Goal: Task Accomplishment & Management: Use online tool/utility

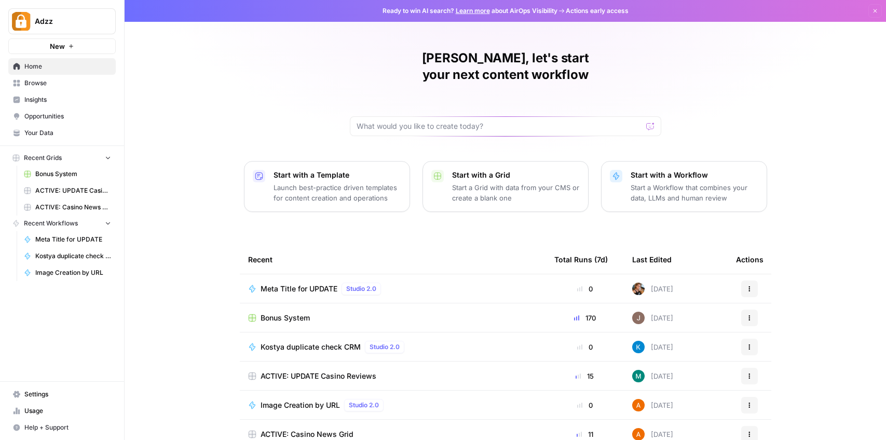
click at [325, 429] on span "ACTIVE: Casino News Grid" at bounding box center [307, 434] width 93 height 10
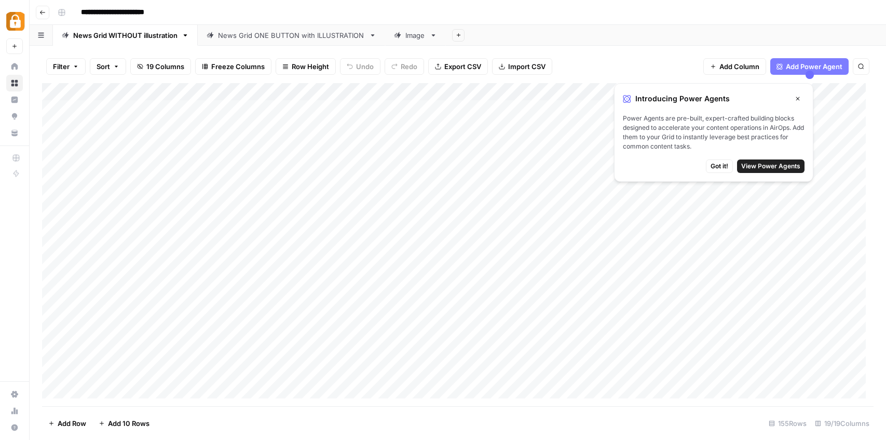
click at [801, 98] on button "Close" at bounding box center [797, 98] width 13 height 13
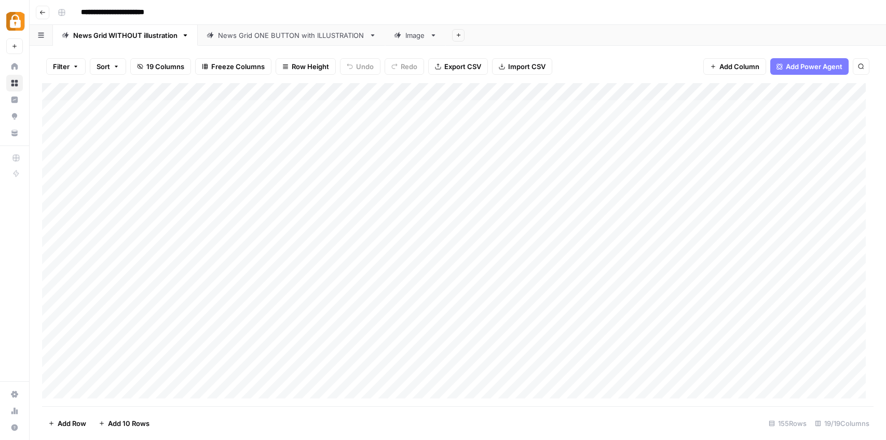
click at [42, 13] on icon "button" at bounding box center [42, 12] width 6 height 6
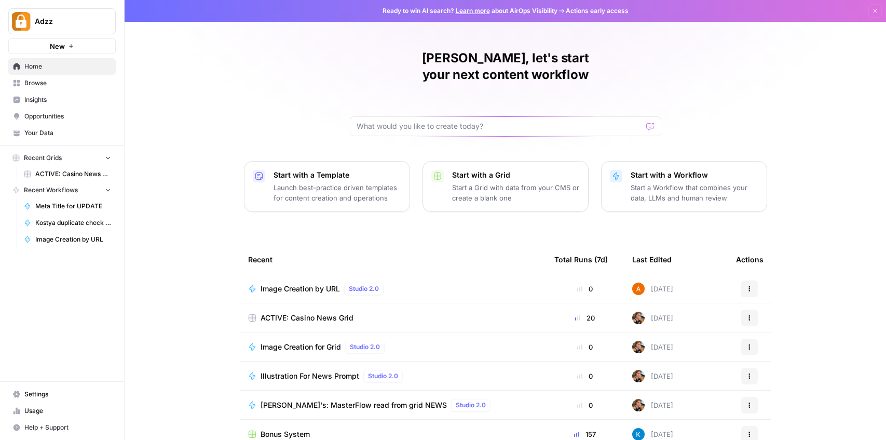
click at [31, 86] on span "Browse" at bounding box center [67, 82] width 87 height 9
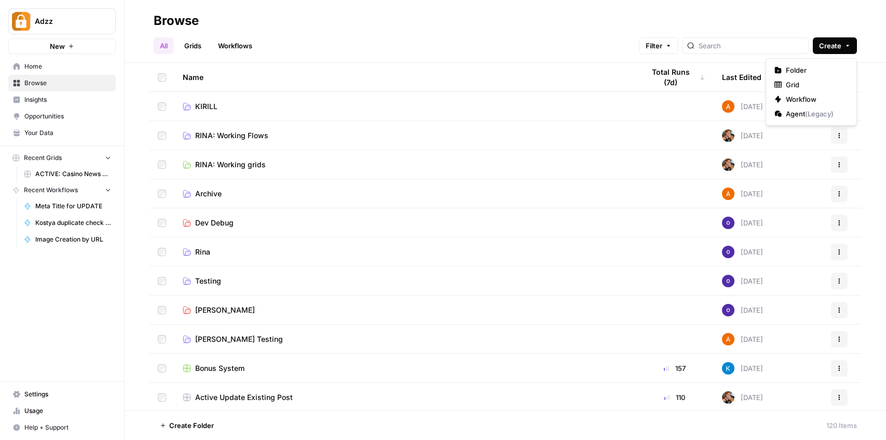
click at [835, 48] on span "Create" at bounding box center [830, 45] width 22 height 10
click at [772, 48] on input "search" at bounding box center [751, 45] width 105 height 10
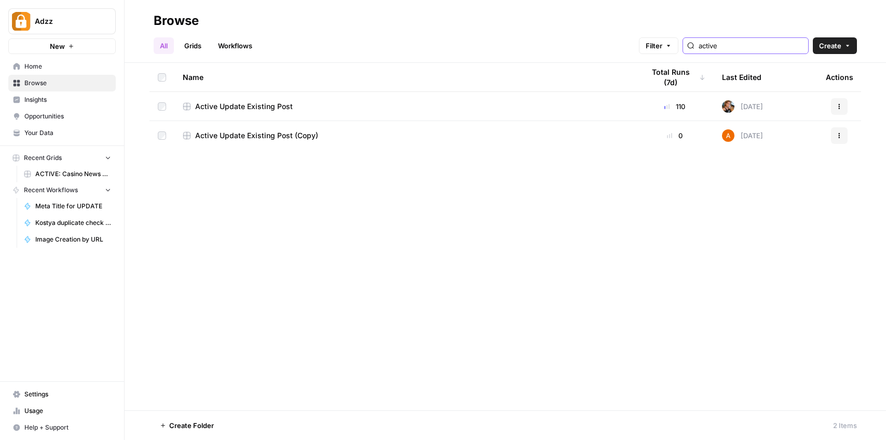
type input "active"
click at [200, 44] on link "Grids" at bounding box center [193, 45] width 30 height 17
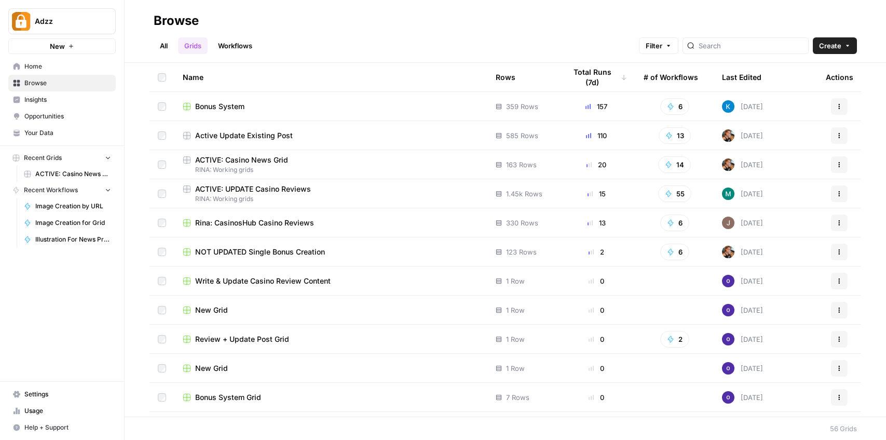
click at [159, 45] on link "All" at bounding box center [164, 45] width 20 height 17
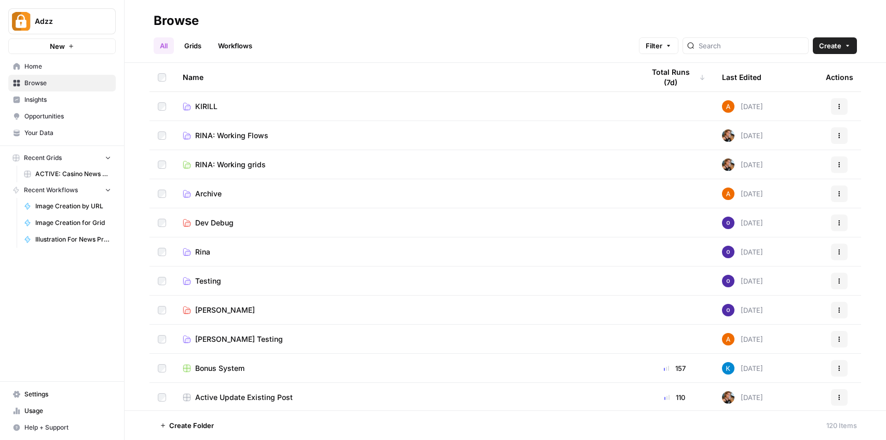
click at [193, 49] on link "Grids" at bounding box center [193, 45] width 30 height 17
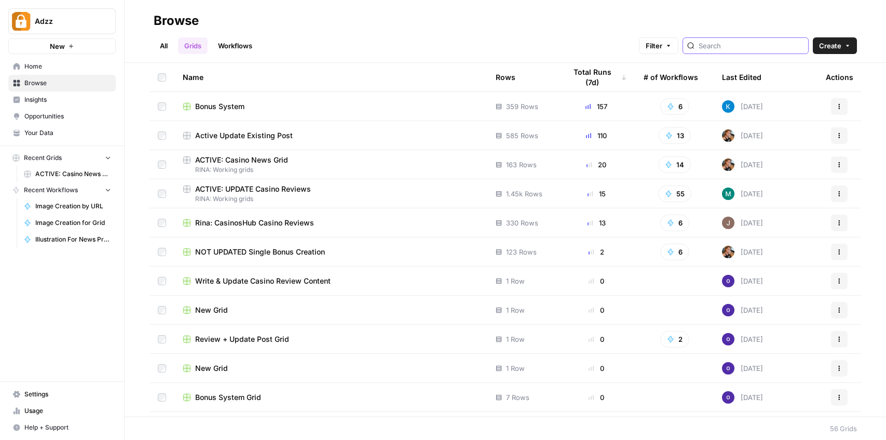
click at [731, 43] on input "search" at bounding box center [751, 45] width 105 height 10
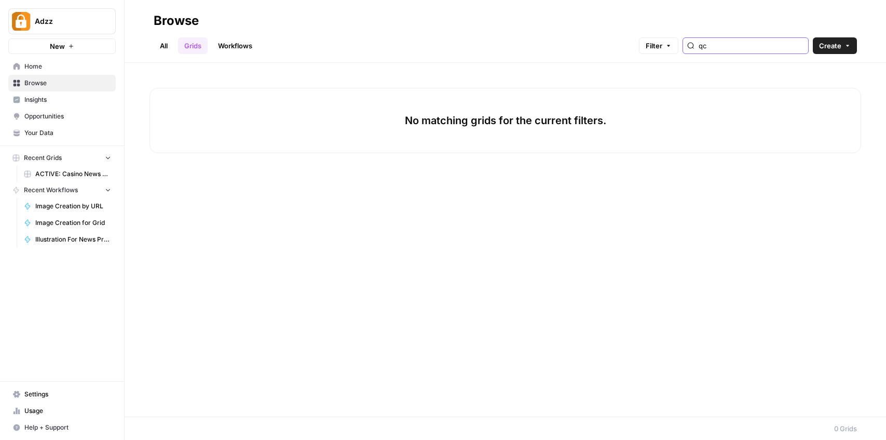
type input "q"
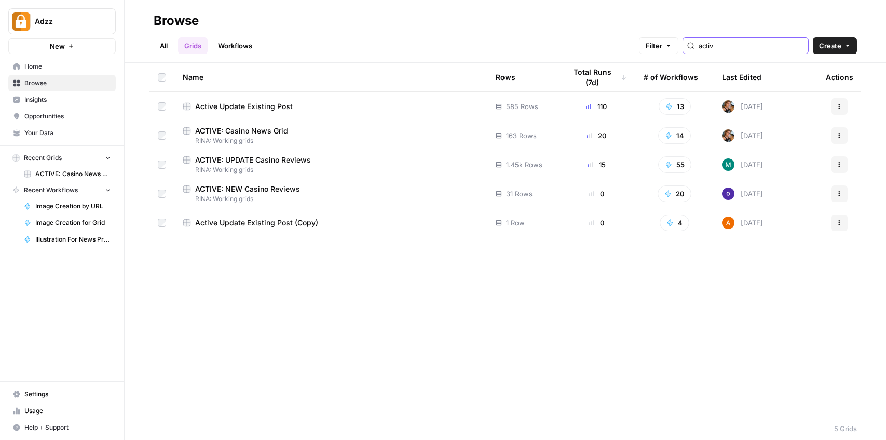
type input "activ"
click at [241, 136] on span "RINA: Working grids" at bounding box center [331, 140] width 296 height 9
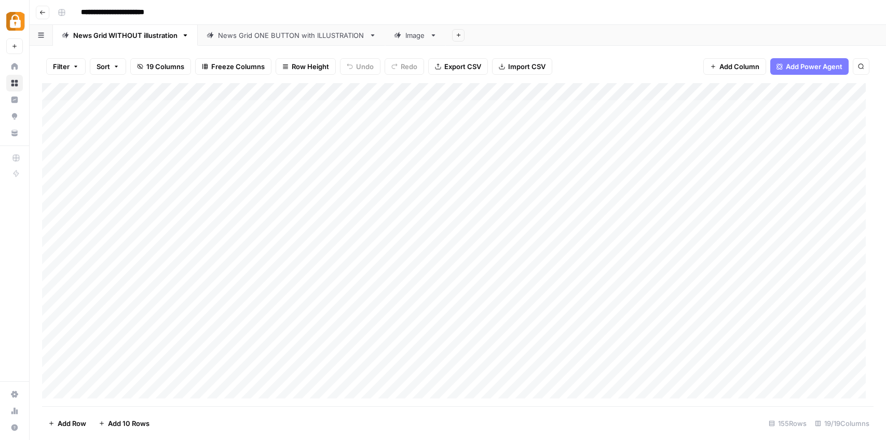
click at [637, 12] on div "**********" at bounding box center [464, 12] width 822 height 17
click at [285, 43] on link "News Grid ONE BUTTON with ILLUSTRATION" at bounding box center [291, 35] width 187 height 21
click at [97, 182] on div "Add Column" at bounding box center [458, 215] width 832 height 264
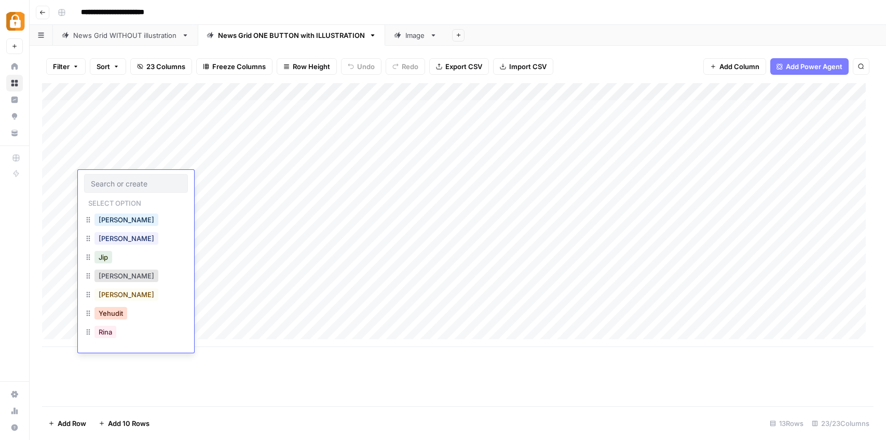
click at [112, 315] on button "Yehudit" at bounding box center [110, 313] width 33 height 12
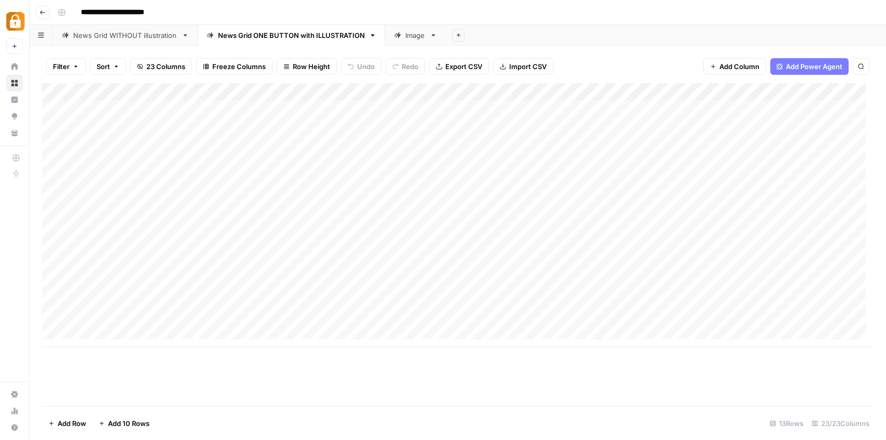
click at [201, 179] on div "Add Column" at bounding box center [458, 215] width 832 height 264
type textarea "****"
click at [195, 230] on div "Add Column" at bounding box center [458, 215] width 832 height 264
click at [434, 182] on div "Add Column" at bounding box center [458, 215] width 832 height 264
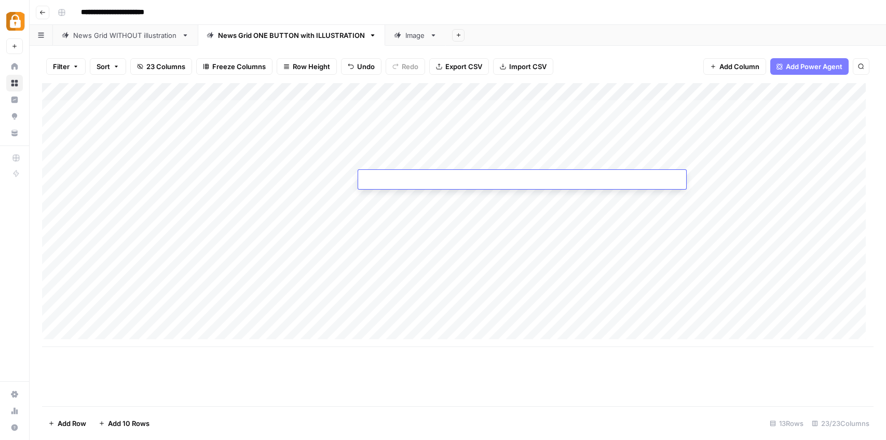
type textarea "**********"
click at [440, 234] on div "Add Column" at bounding box center [458, 215] width 832 height 264
click at [286, 182] on div "Add Column" at bounding box center [458, 223] width 832 height 281
type textarea "*"
click at [298, 182] on textarea "**********" at bounding box center [348, 180] width 166 height 15
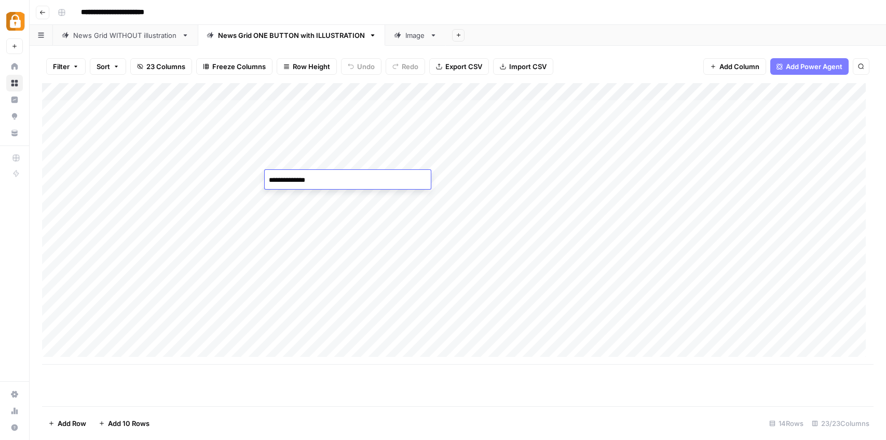
type textarea "*"
type textarea "**********"
click at [301, 288] on div "Add Column" at bounding box center [458, 223] width 832 height 281
click at [697, 183] on div "Add Column" at bounding box center [458, 223] width 832 height 281
type textarea "******"
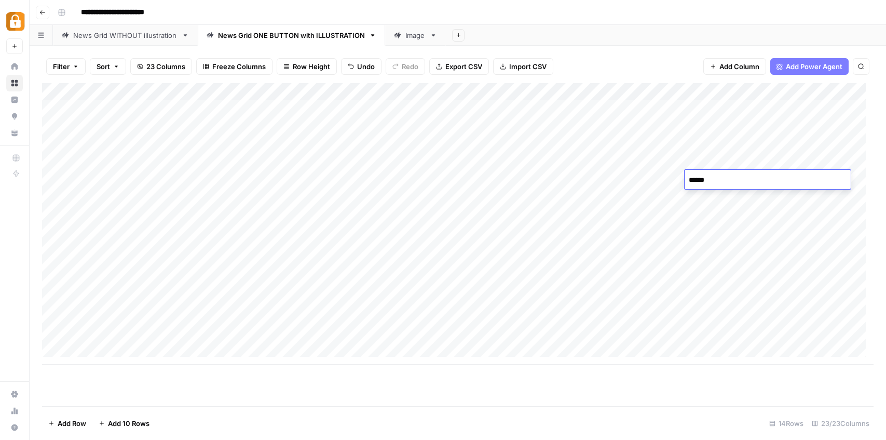
click at [785, 244] on div "Add Column" at bounding box center [458, 223] width 832 height 281
click at [798, 179] on div "Add Column" at bounding box center [458, 223] width 832 height 281
type textarea "******"
click at [820, 257] on div "Add Column" at bounding box center [458, 223] width 832 height 281
click at [813, 176] on div "Add Column" at bounding box center [458, 223] width 832 height 281
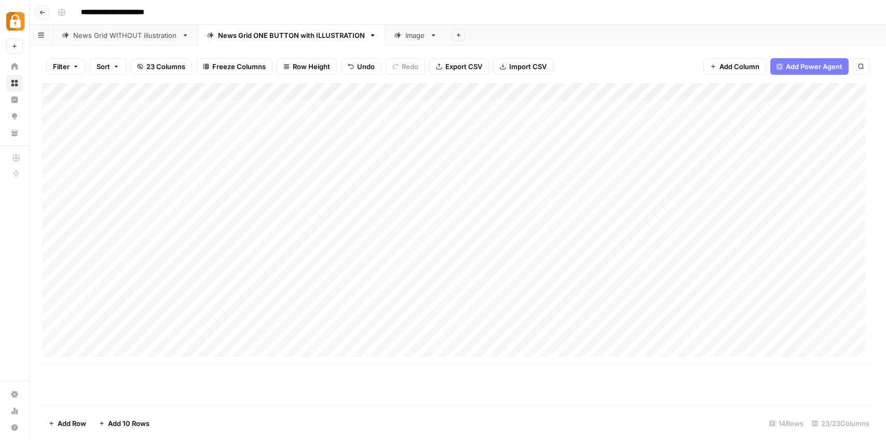
click at [812, 178] on div "Add Column" at bounding box center [458, 223] width 832 height 281
click at [745, 182] on textarea "******" at bounding box center [798, 180] width 166 height 15
type textarea "**********"
click at [827, 257] on div "Add Column" at bounding box center [458, 223] width 832 height 281
click at [384, 184] on div "Add Column" at bounding box center [458, 223] width 832 height 281
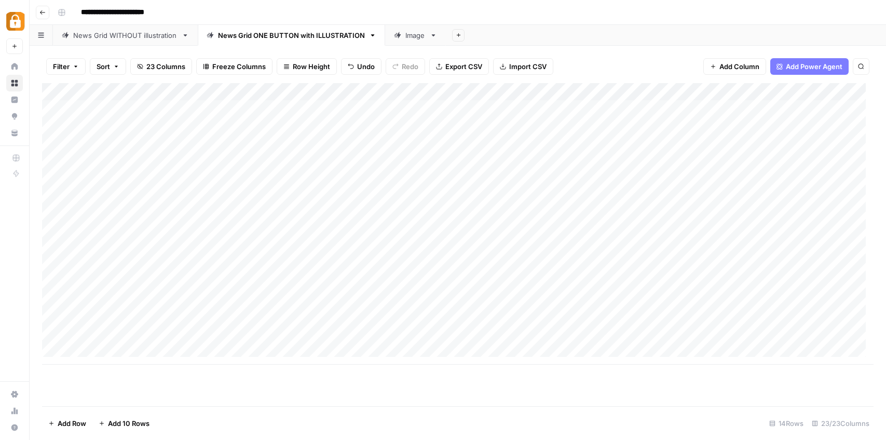
click at [384, 184] on div "Add Column" at bounding box center [458, 223] width 832 height 281
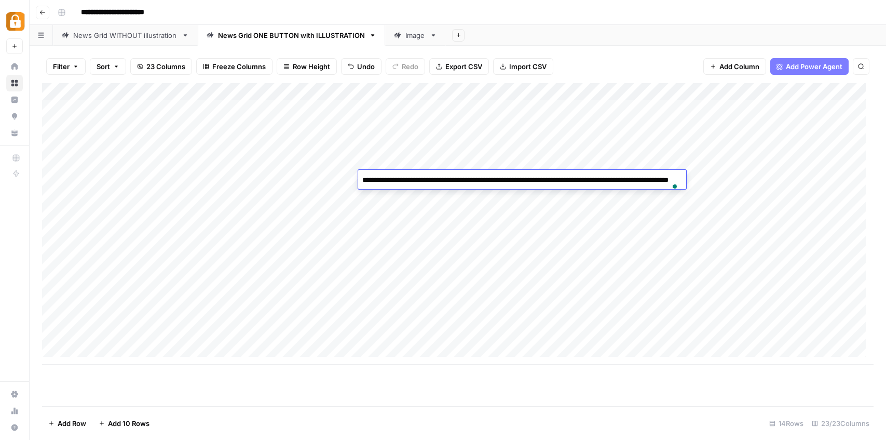
drag, startPoint x: 459, startPoint y: 189, endPoint x: 362, endPoint y: 179, distance: 97.6
click at [362, 179] on textarea "**********" at bounding box center [522, 185] width 328 height 25
type textarea "**********"
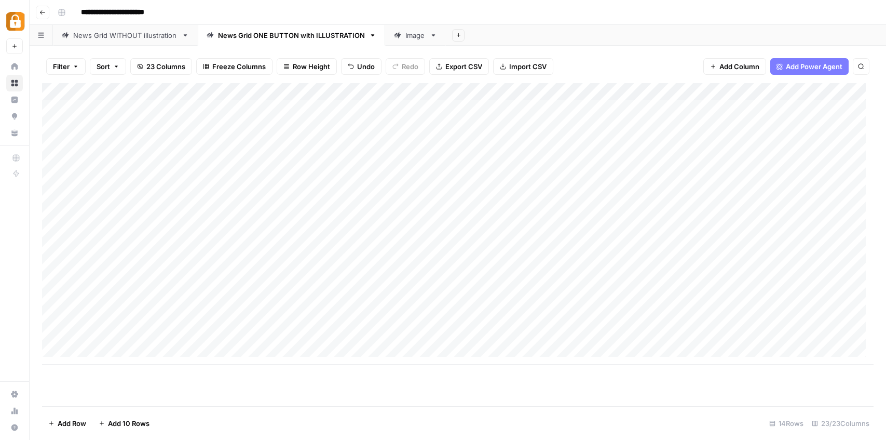
click at [481, 220] on div "Add Column" at bounding box center [458, 223] width 832 height 281
click at [343, 178] on div "Add Column" at bounding box center [458, 232] width 832 height 299
type textarea "**********"
click at [540, 243] on div "Add Column" at bounding box center [458, 232] width 832 height 299
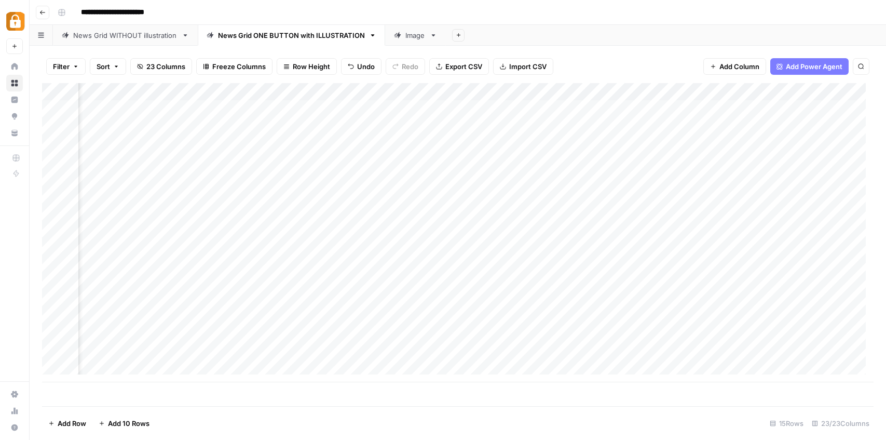
click at [521, 180] on div "Add Column" at bounding box center [458, 232] width 832 height 299
click at [282, 177] on div "Add Column" at bounding box center [458, 232] width 832 height 299
click at [347, 277] on div "Add Column" at bounding box center [458, 232] width 832 height 299
click at [448, 179] on div "Add Column" at bounding box center [458, 232] width 832 height 299
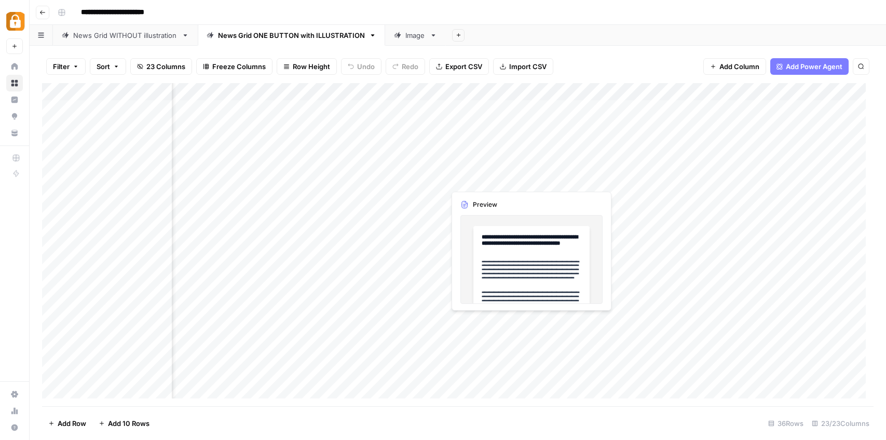
click at [462, 179] on div "Add Column" at bounding box center [458, 244] width 832 height 323
click at [487, 178] on div "Add Column" at bounding box center [458, 244] width 832 height 323
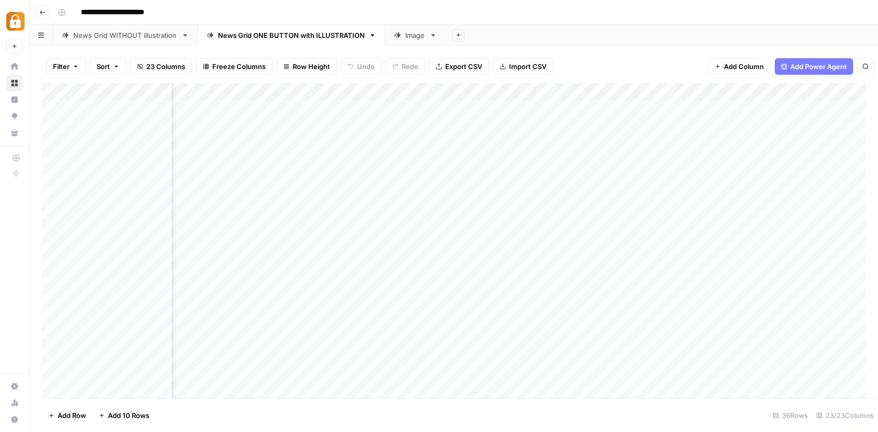
click at [487, 178] on div at bounding box center [492, 179] width 95 height 19
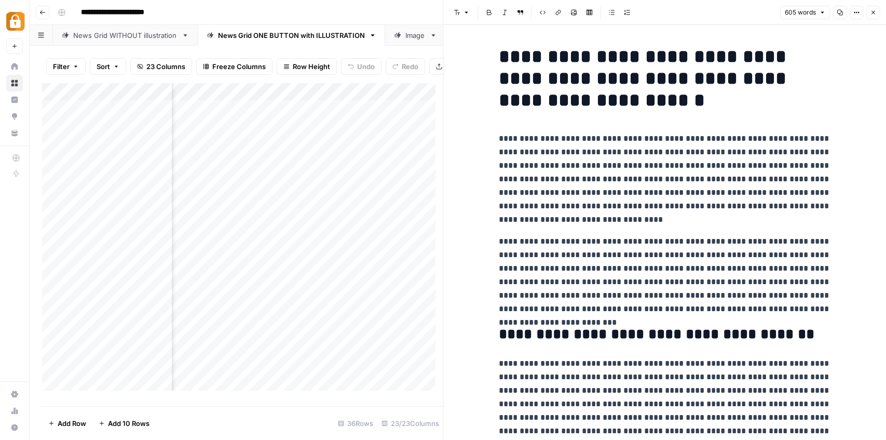
click at [871, 19] on header "Font style Bold Italic Block quote Code block Link Image Insert Table Bulleted …" at bounding box center [665, 12] width 443 height 25
click at [465, 13] on icon "button" at bounding box center [467, 12] width 6 height 6
click at [621, 104] on h1 "**********" at bounding box center [665, 78] width 332 height 65
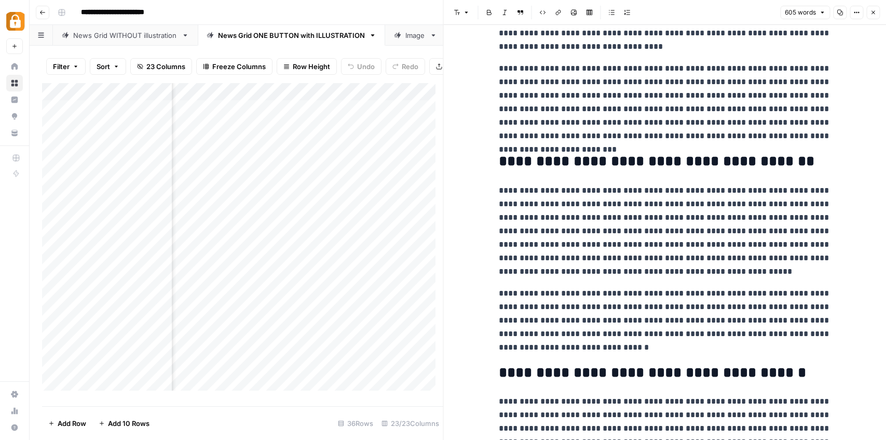
scroll to position [5, 0]
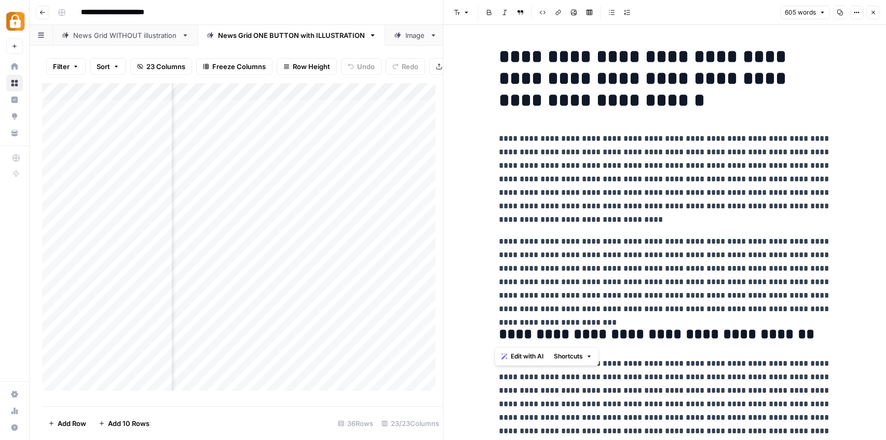
drag, startPoint x: 495, startPoint y: 242, endPoint x: 822, endPoint y: 316, distance: 335.1
click at [516, 356] on span "Edit with AI" at bounding box center [527, 355] width 33 height 9
drag, startPoint x: 820, startPoint y: 310, endPoint x: 484, endPoint y: 243, distance: 342.5
click at [484, 243] on div "**********" at bounding box center [665, 232] width 443 height 415
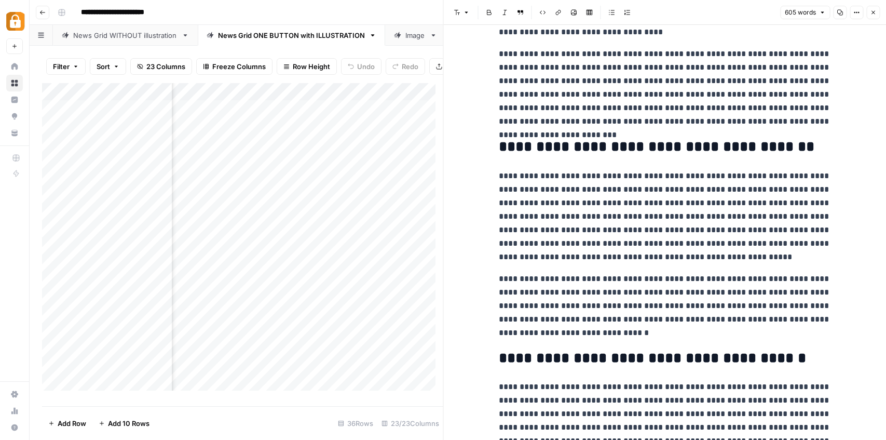
scroll to position [76, 0]
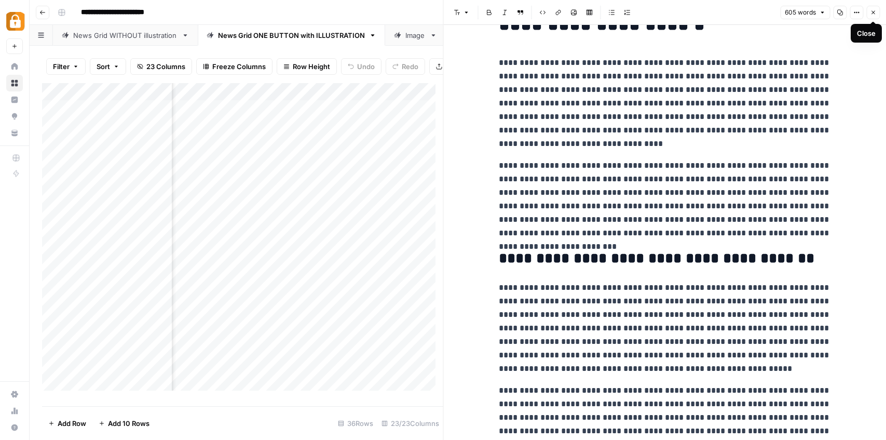
click at [872, 14] on icon "button" at bounding box center [873, 12] width 6 height 6
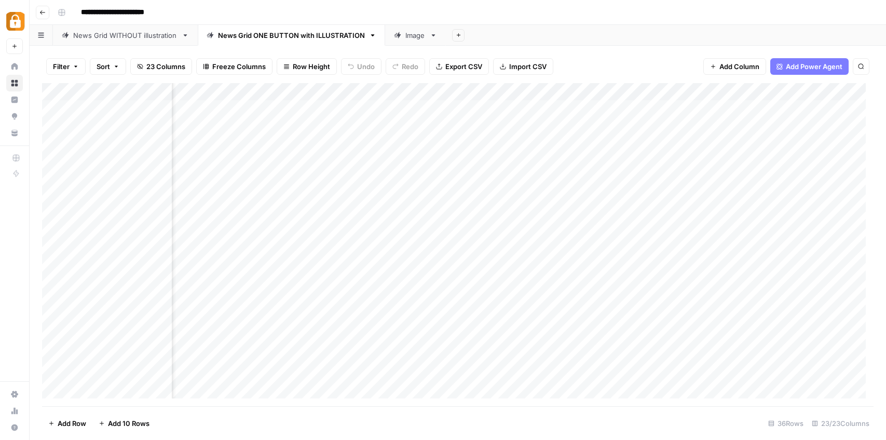
click at [654, 181] on div "Add Column" at bounding box center [458, 244] width 832 height 323
click at [547, 415] on footer "Add Row Add 10 Rows 36 Rows 23/23 Columns" at bounding box center [458, 423] width 832 height 34
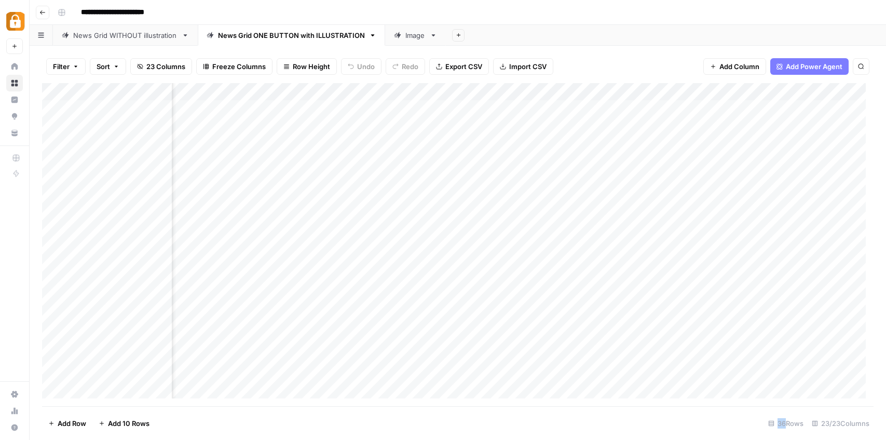
click at [377, 180] on div "Add Column" at bounding box center [458, 244] width 832 height 323
click at [444, 161] on div "Add Column" at bounding box center [458, 244] width 832 height 323
click at [446, 180] on div "Add Column" at bounding box center [458, 244] width 832 height 323
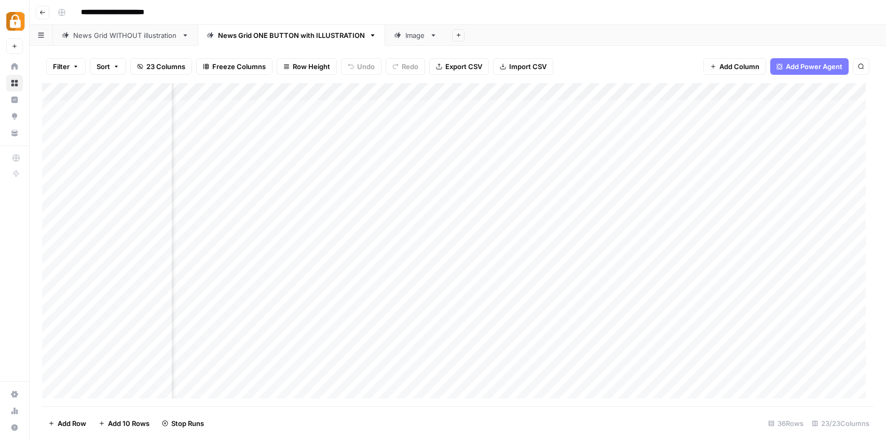
scroll to position [0, 1556]
click at [298, 180] on div "Add Column" at bounding box center [458, 244] width 832 height 323
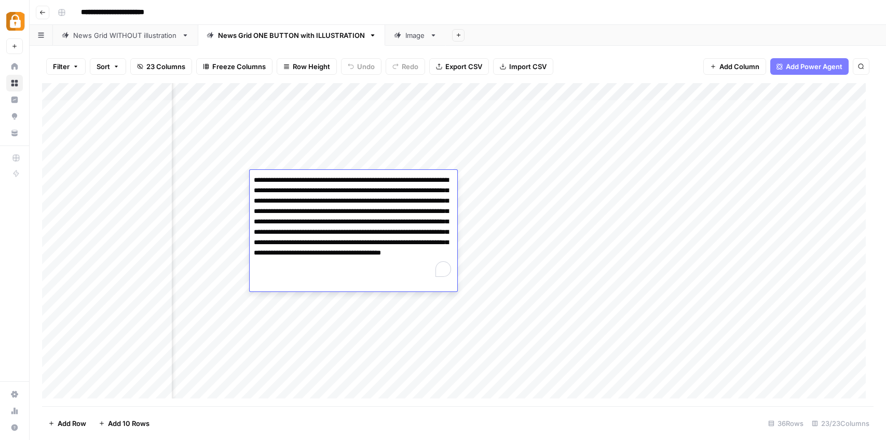
click at [298, 180] on textarea "**********" at bounding box center [354, 227] width 208 height 108
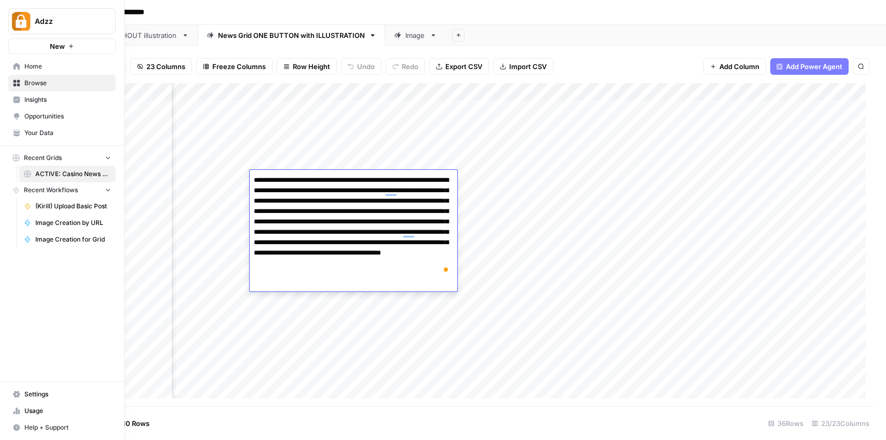
click at [13, 333] on div "Adzz New Home Browse Insights Opportunities Your Data Recent Grids ACTIVE: Casi…" at bounding box center [62, 220] width 124 height 440
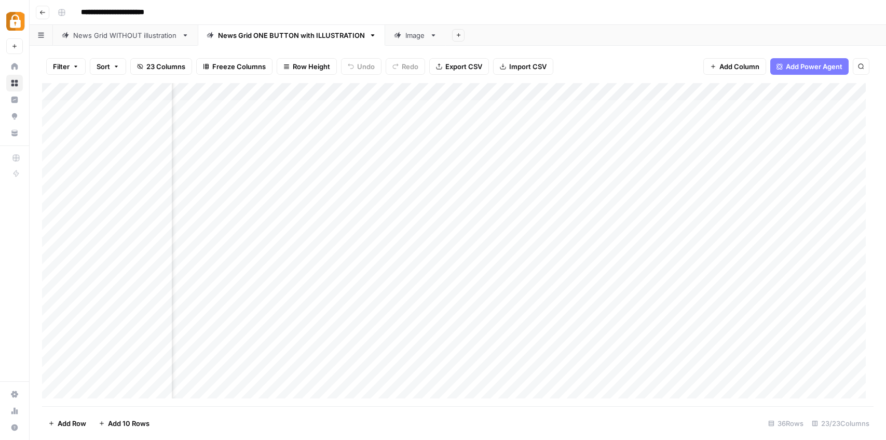
click at [387, 179] on div "Add Column" at bounding box center [458, 244] width 832 height 323
click at [478, 178] on div "Add Column" at bounding box center [458, 244] width 832 height 323
click at [520, 178] on div "Add Column" at bounding box center [458, 244] width 832 height 323
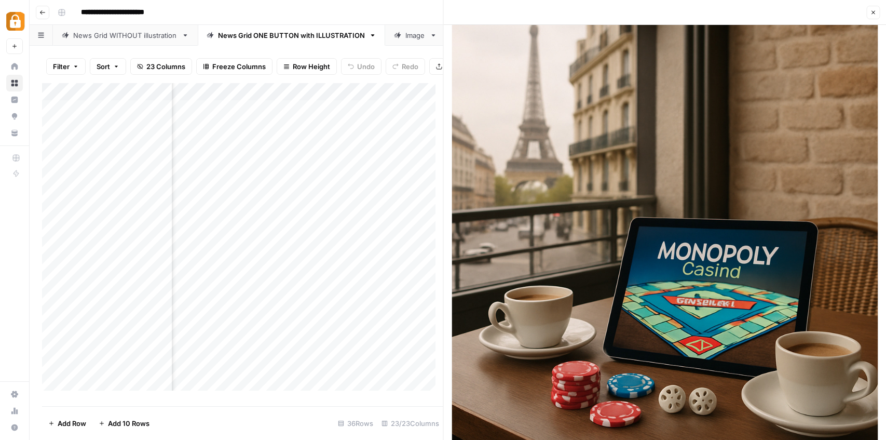
scroll to position [20, 0]
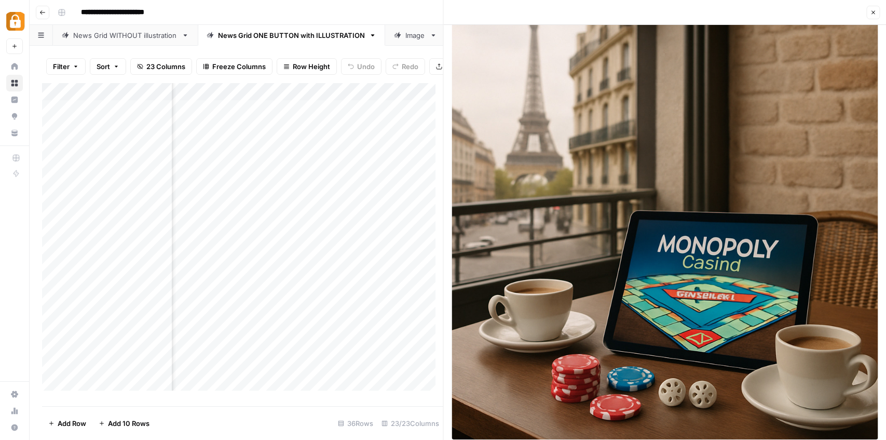
click at [873, 15] on icon "button" at bounding box center [873, 12] width 6 height 6
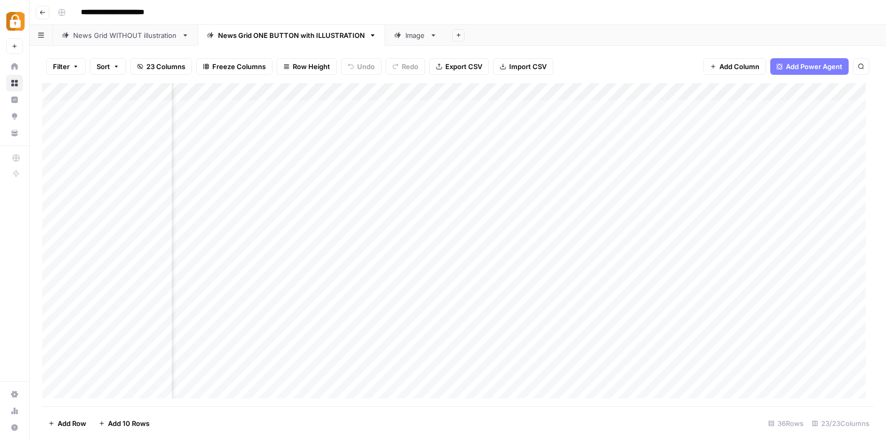
scroll to position [0, 1582]
click at [549, 197] on div "Add Column" at bounding box center [458, 244] width 832 height 323
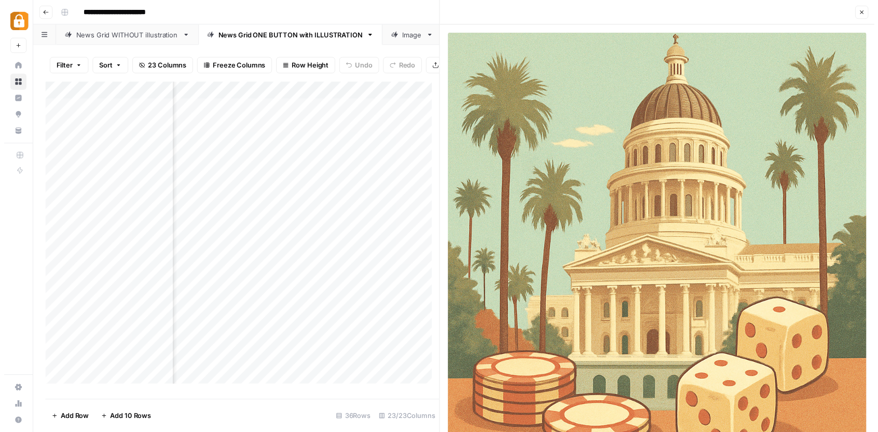
scroll to position [20, 0]
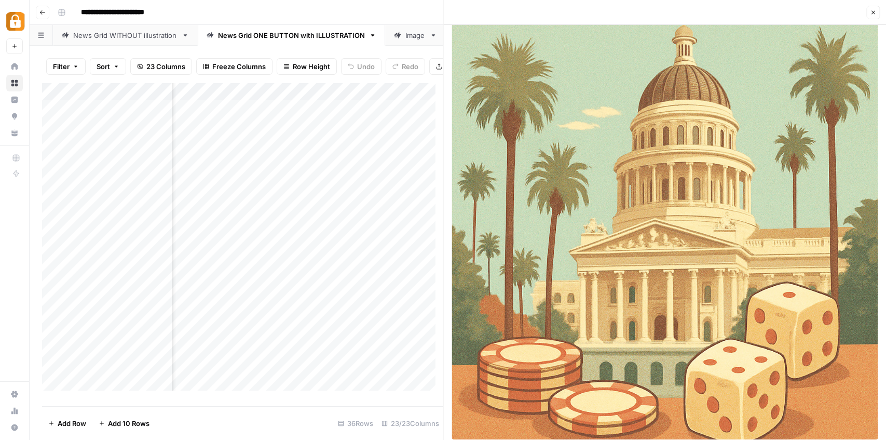
click at [873, 12] on icon "button" at bounding box center [874, 13] width 4 height 4
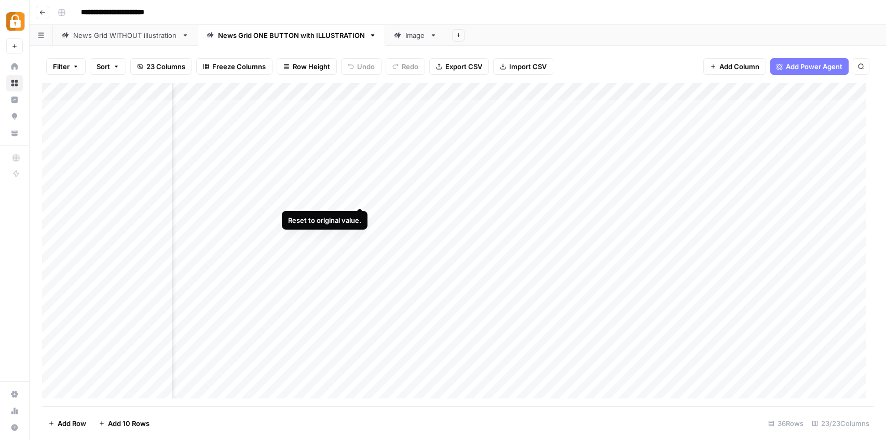
click at [359, 198] on div "Add Column" at bounding box center [458, 244] width 832 height 323
click at [345, 197] on div "Add Column" at bounding box center [458, 244] width 832 height 323
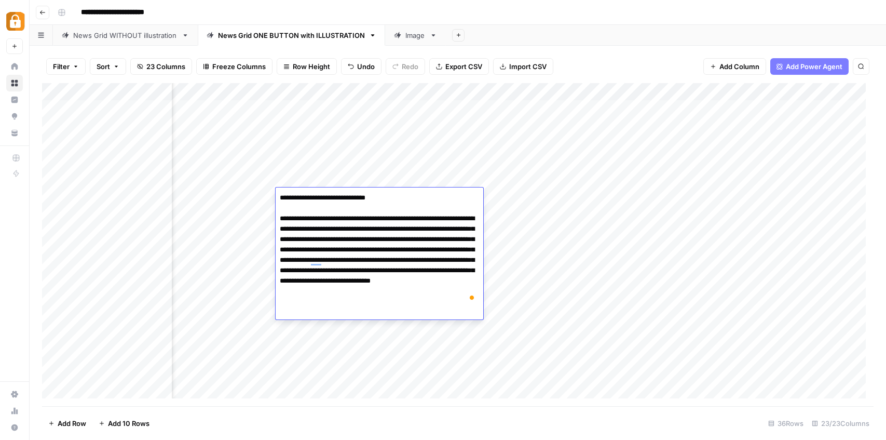
click at [316, 353] on div "Add Column" at bounding box center [458, 244] width 832 height 323
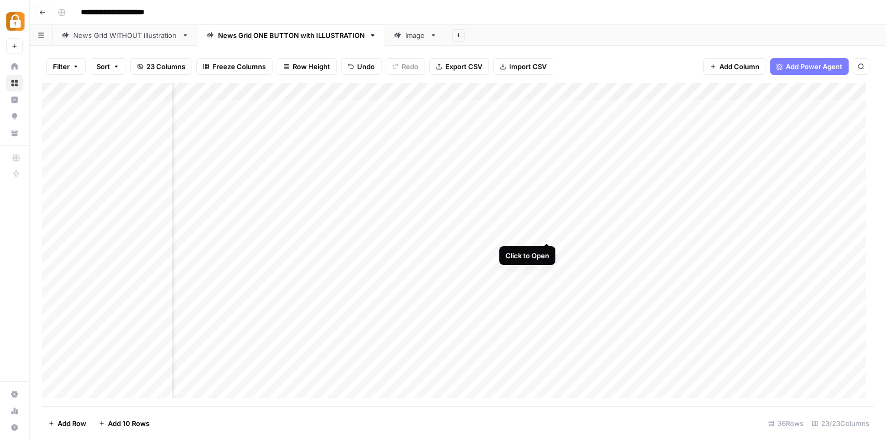
click at [548, 234] on div "Add Column" at bounding box center [458, 244] width 832 height 323
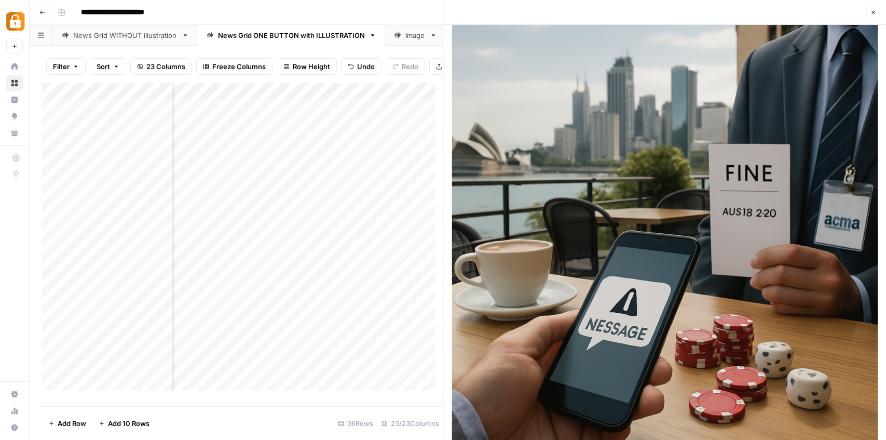
scroll to position [20, 0]
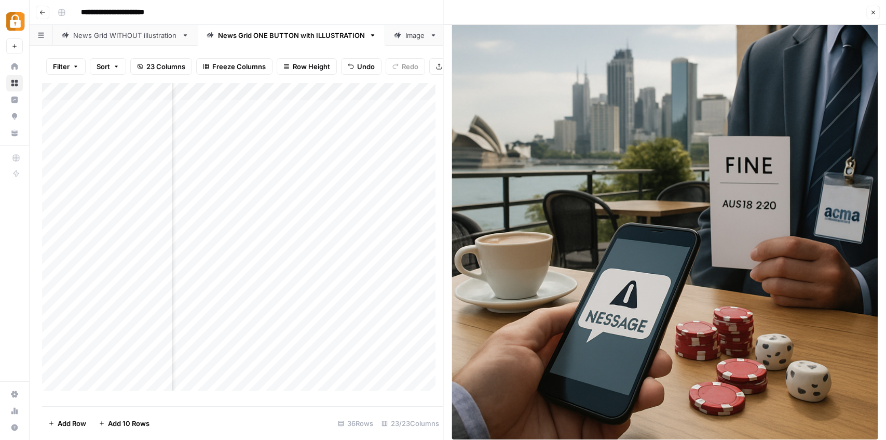
click at [870, 15] on icon "button" at bounding box center [873, 12] width 6 height 6
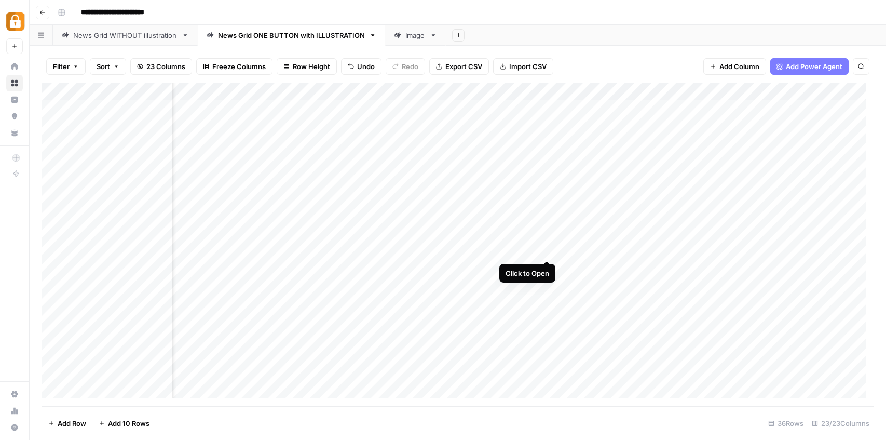
click at [549, 251] on div "Add Column" at bounding box center [458, 244] width 832 height 323
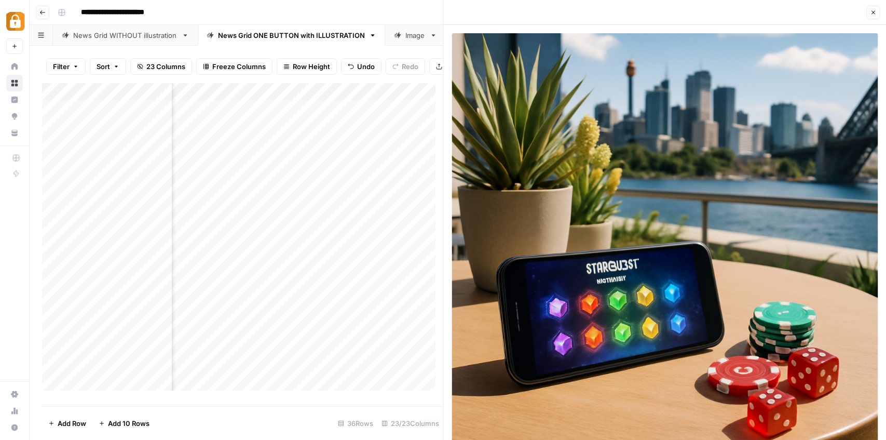
click at [869, 15] on button "Close" at bounding box center [872, 12] width 13 height 13
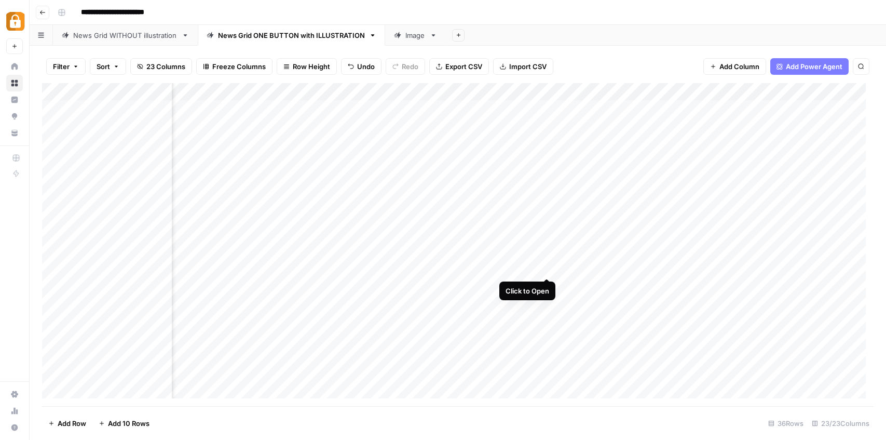
click at [546, 268] on div "Add Column" at bounding box center [458, 244] width 832 height 323
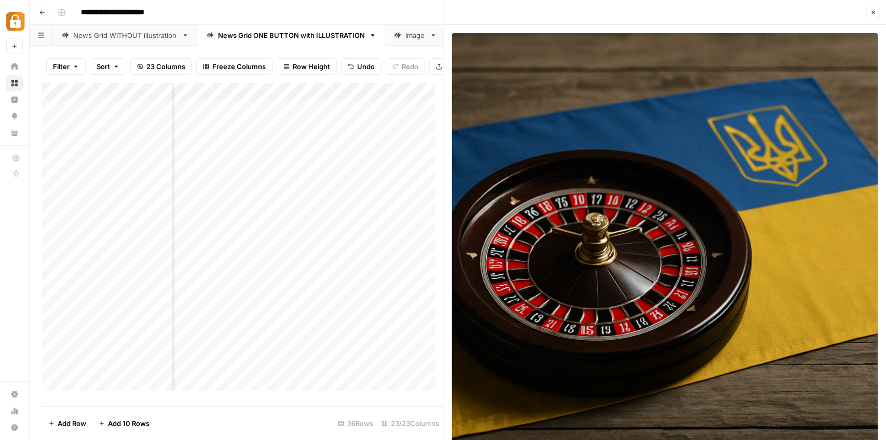
click at [875, 11] on icon "button" at bounding box center [873, 12] width 6 height 6
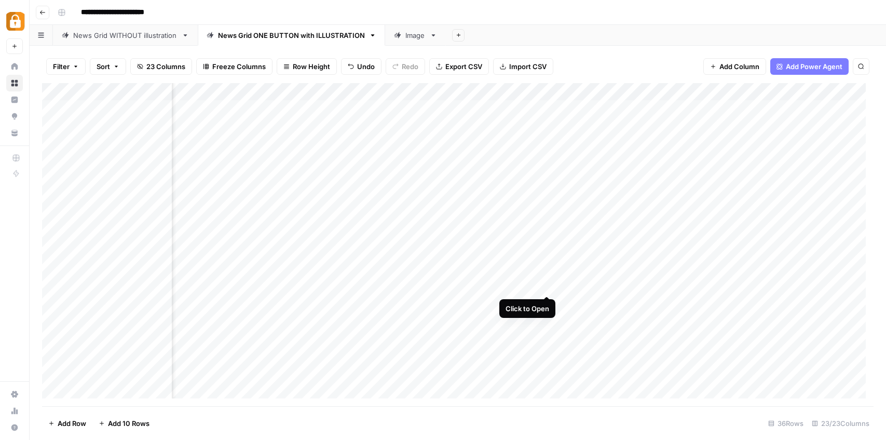
click at [548, 283] on div "Add Column" at bounding box center [458, 244] width 832 height 323
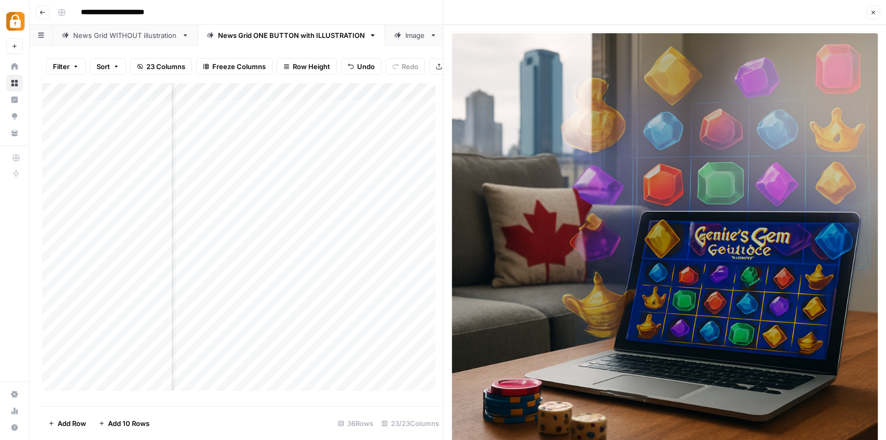
click at [875, 10] on icon "button" at bounding box center [873, 12] width 6 height 6
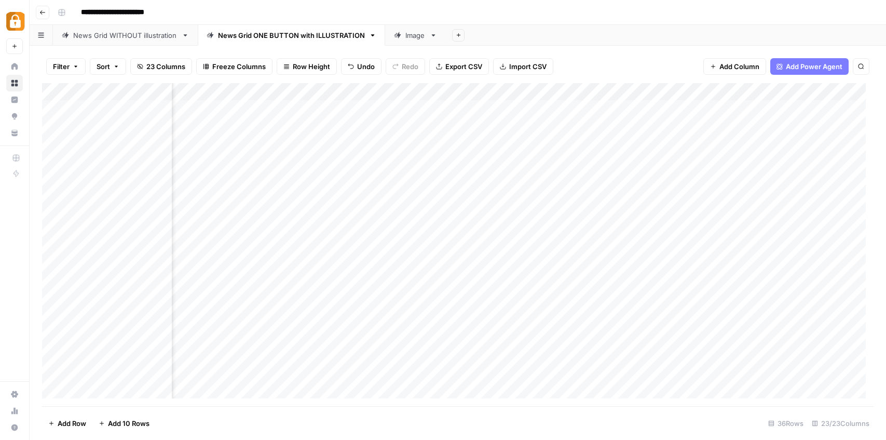
click at [125, 180] on div "Add Column" at bounding box center [458, 244] width 832 height 323
click at [46, 187] on div "Add Column" at bounding box center [458, 244] width 832 height 323
click at [502, 181] on div "Add Column" at bounding box center [458, 244] width 832 height 323
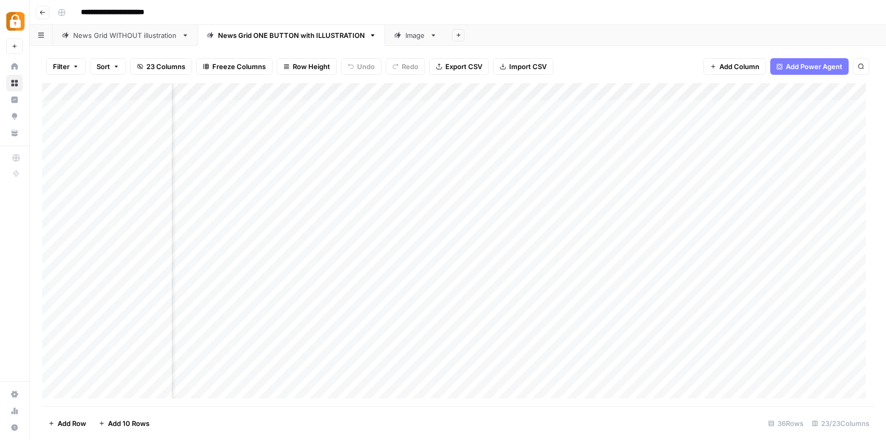
click at [350, 424] on footer "Add Row Add 10 Rows 36 Rows 23/23 Columns" at bounding box center [458, 423] width 832 height 34
click at [423, 180] on div "Add Column" at bounding box center [458, 244] width 832 height 323
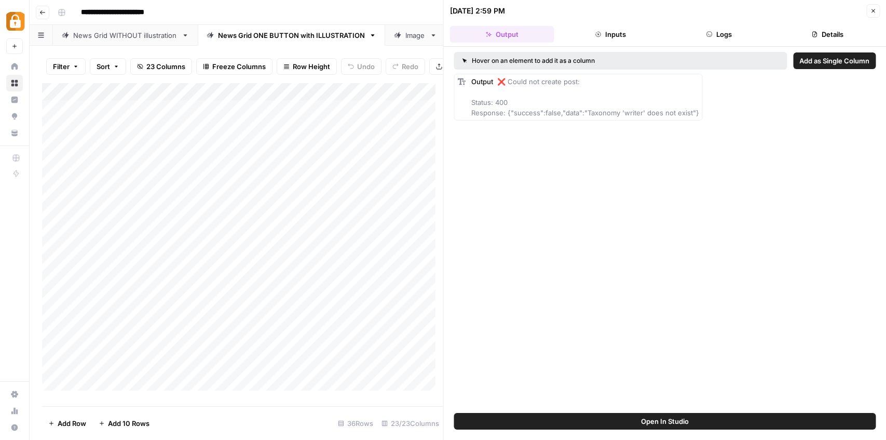
click at [318, 188] on div "Add Column" at bounding box center [242, 240] width 401 height 315
click at [306, 187] on div "Add Column" at bounding box center [242, 240] width 401 height 315
drag, startPoint x: 325, startPoint y: 186, endPoint x: 262, endPoint y: 187, distance: 63.3
click at [262, 187] on body "**********" at bounding box center [443, 220] width 886 height 440
click at [279, 309] on div "Add Column" at bounding box center [242, 240] width 401 height 315
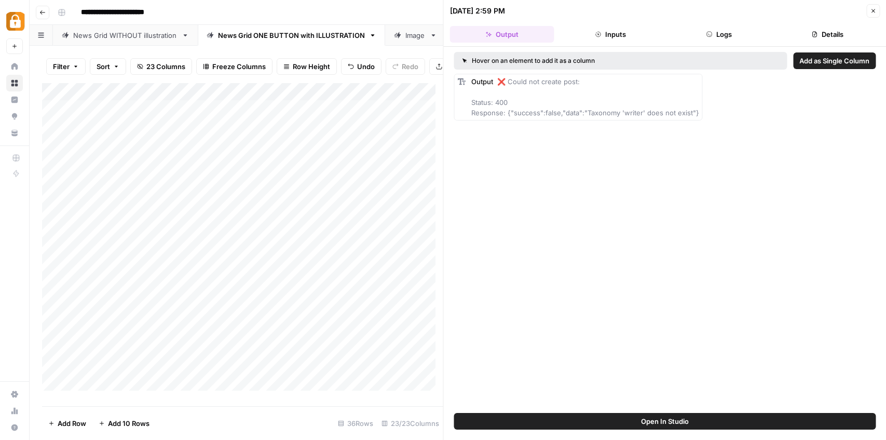
click at [59, 185] on div "Add Column" at bounding box center [242, 240] width 401 height 315
click at [877, 7] on button "Close" at bounding box center [872, 10] width 13 height 13
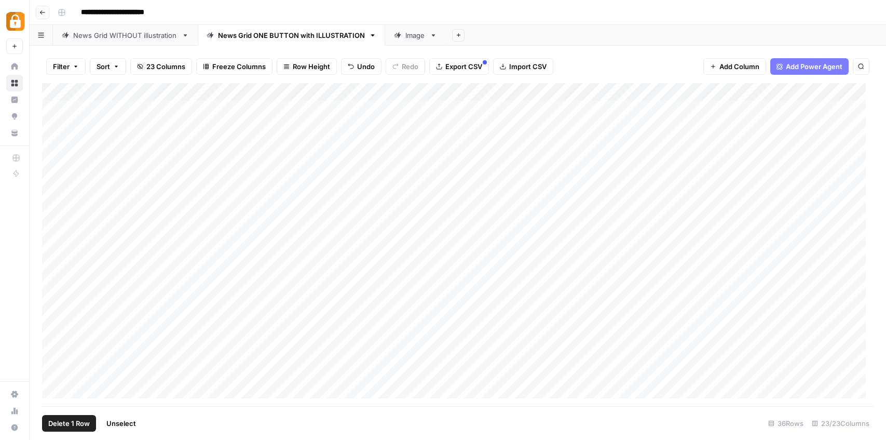
click at [54, 179] on div "Add Column" at bounding box center [458, 244] width 832 height 323
click at [676, 179] on div "Add Column" at bounding box center [458, 244] width 832 height 323
click at [663, 179] on div "Add Column" at bounding box center [458, 244] width 832 height 323
